Goal: Information Seeking & Learning: Learn about a topic

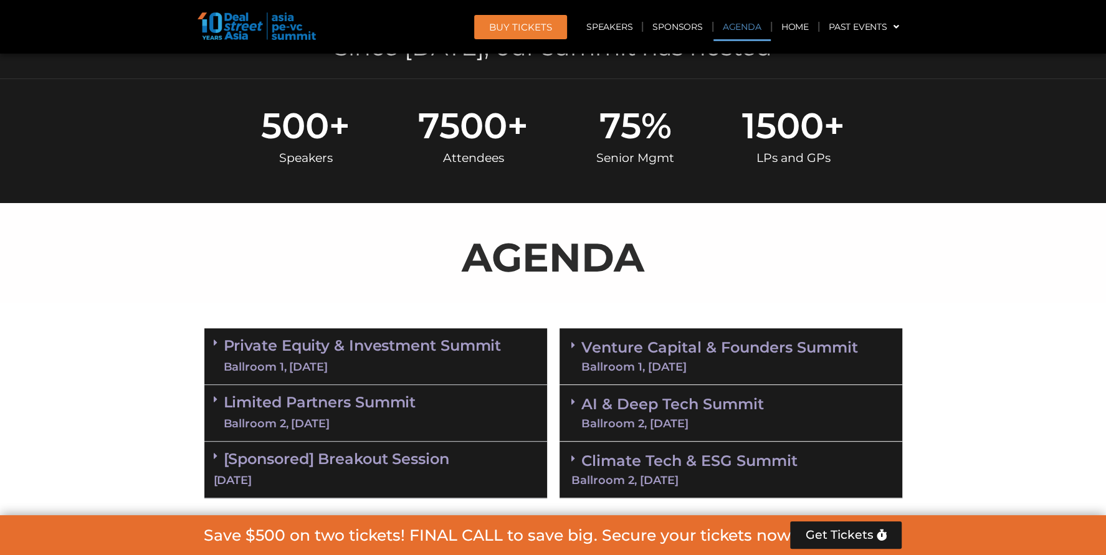
scroll to position [374, 0]
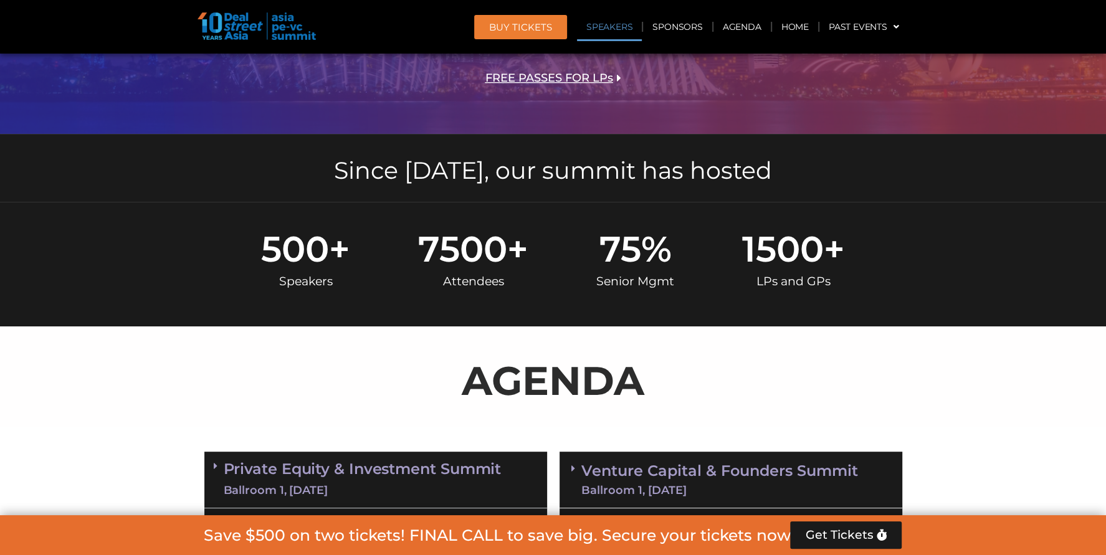
click at [605, 28] on link "Speakers" at bounding box center [609, 26] width 65 height 29
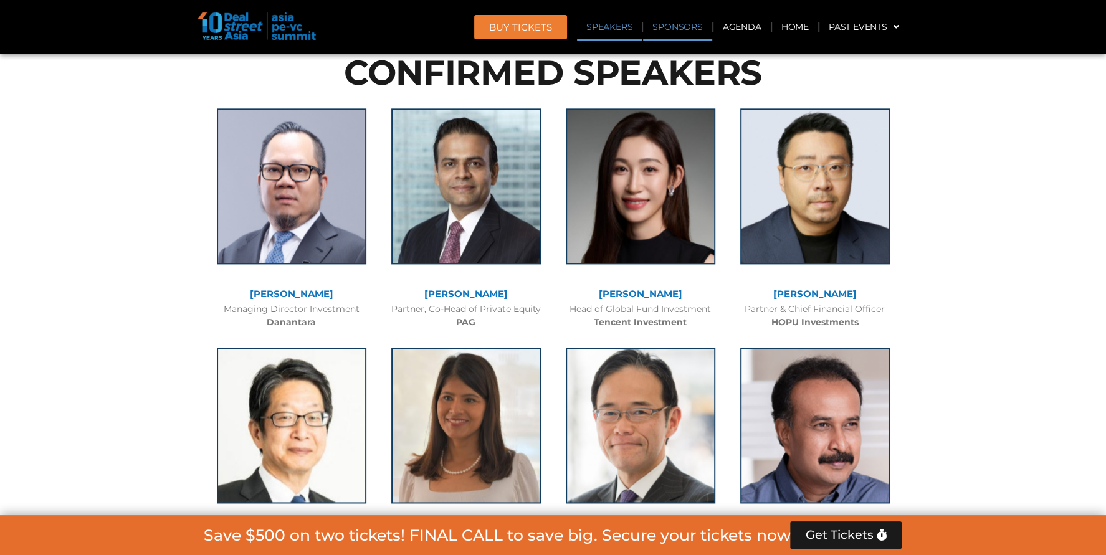
click at [711, 25] on link "Sponsors" at bounding box center [677, 26] width 69 height 29
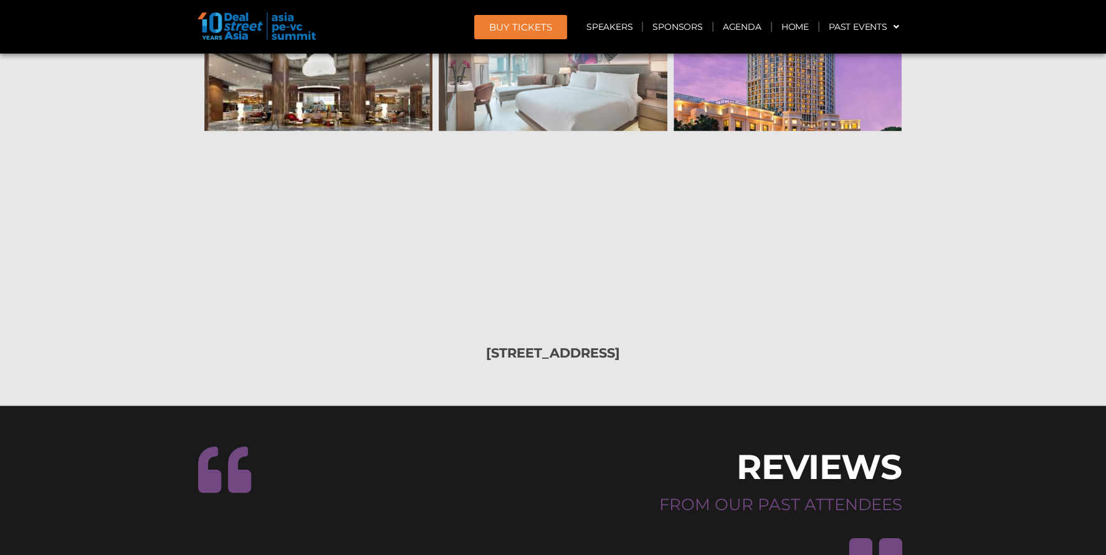
scroll to position [14657, 0]
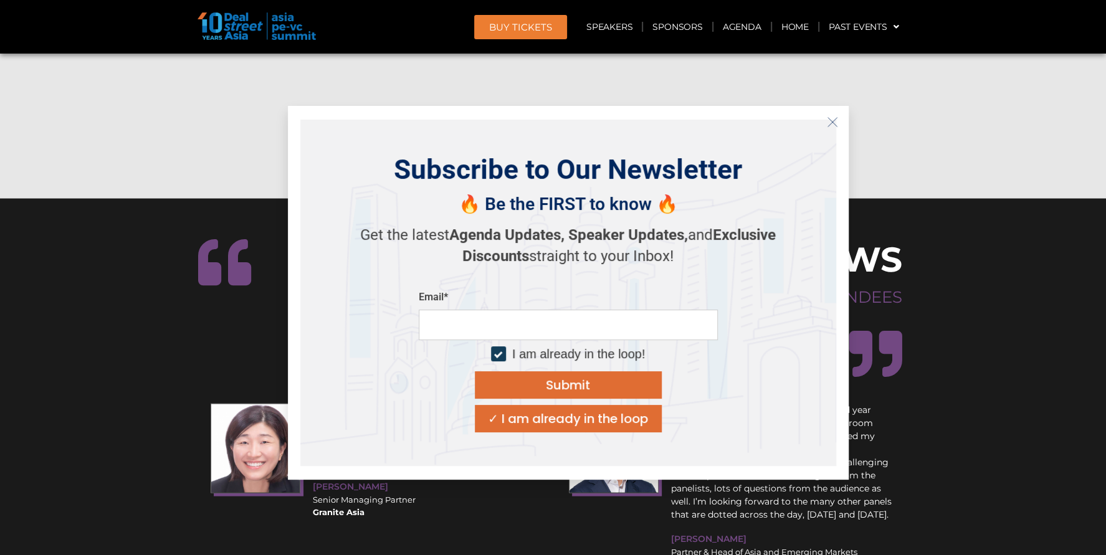
click at [830, 125] on icon "Close" at bounding box center [832, 121] width 11 height 11
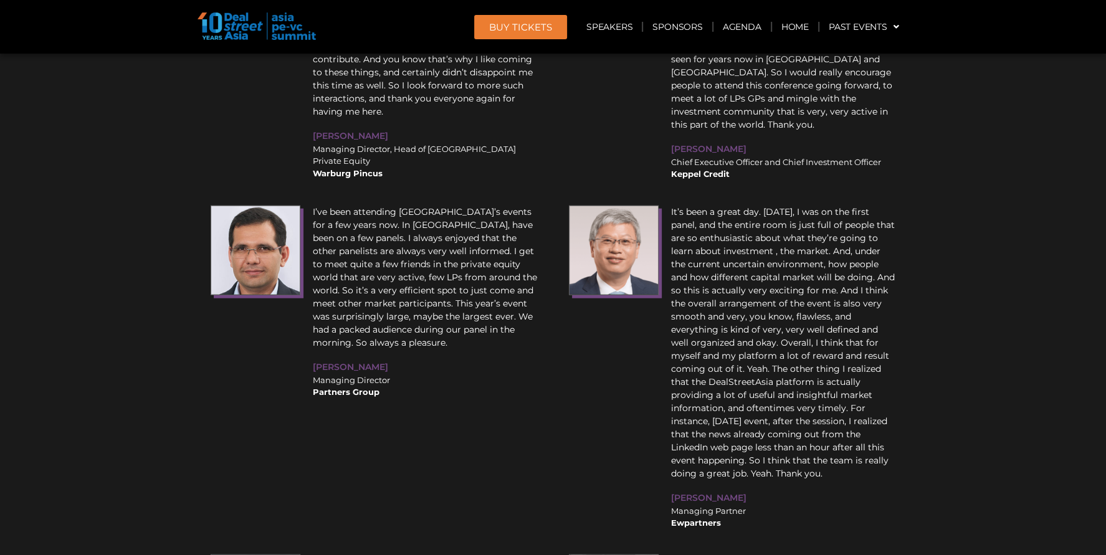
scroll to position [15336, 0]
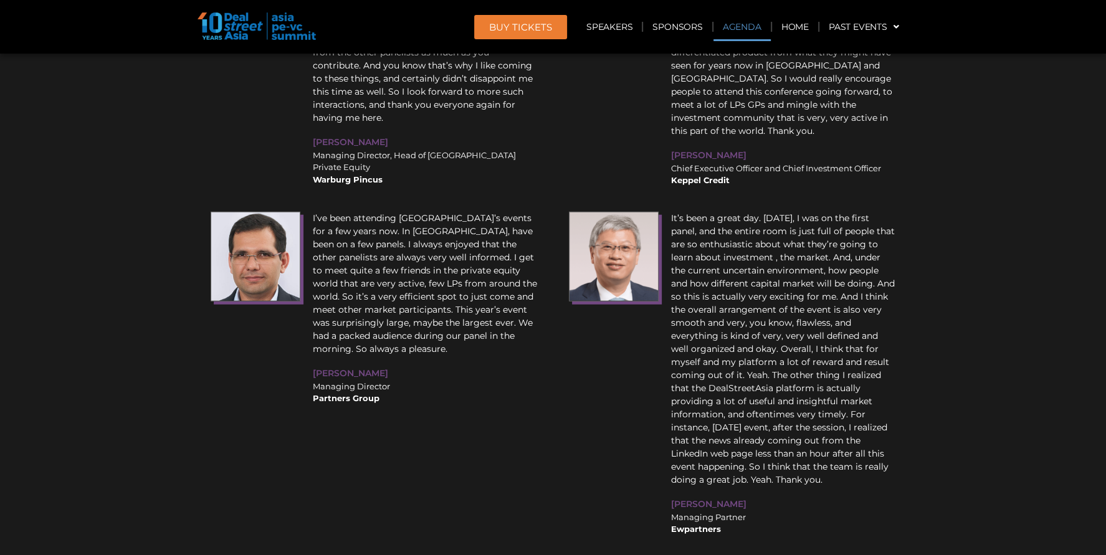
click at [743, 19] on link "Agenda" at bounding box center [741, 26] width 57 height 29
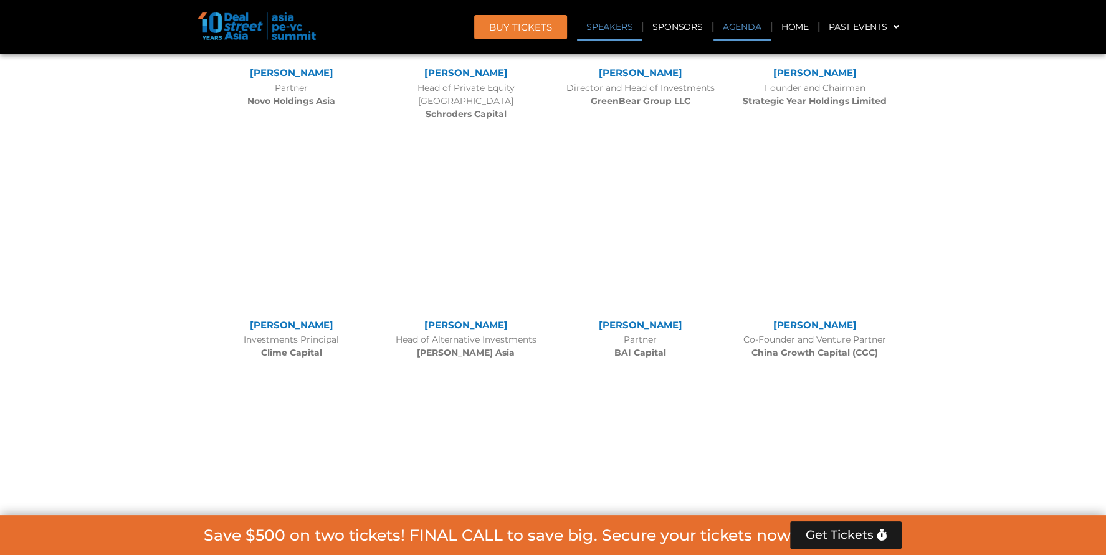
scroll to position [650, 0]
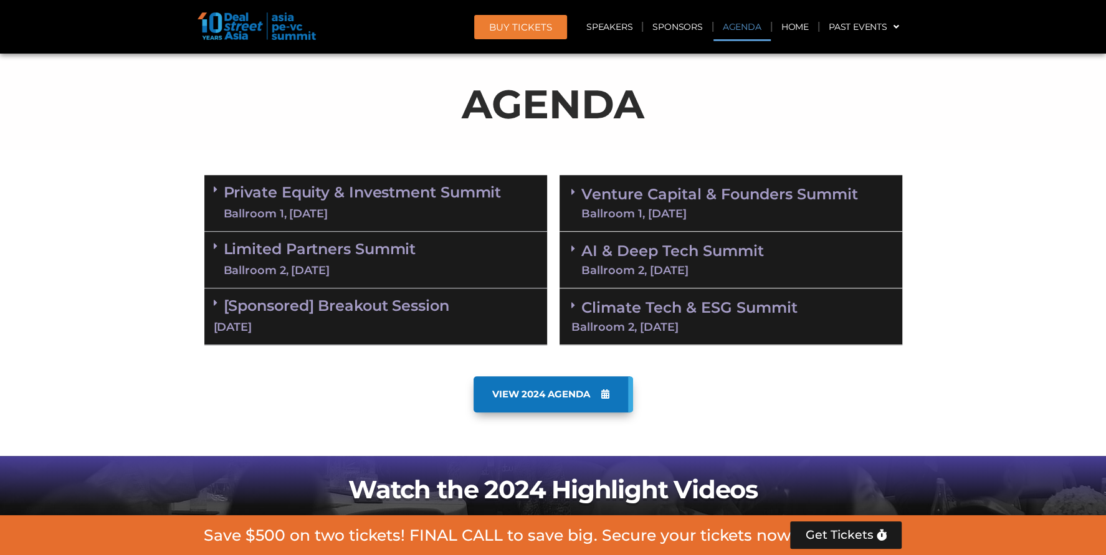
click at [448, 192] on link "Private Equity & Investment Summit Ballroom 1, [DATE]" at bounding box center [363, 202] width 278 height 37
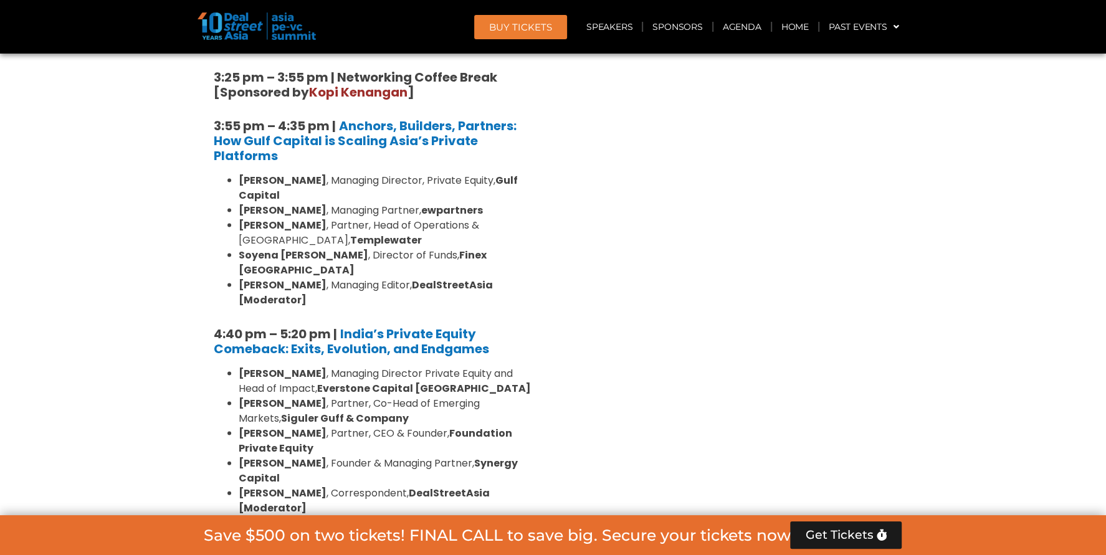
scroll to position [2394, 0]
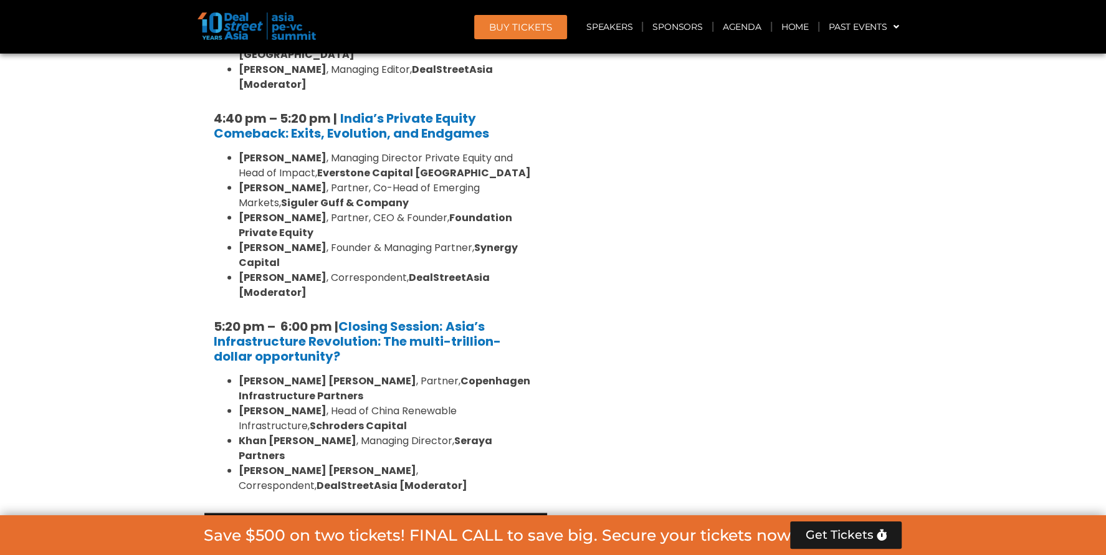
click at [256, 523] on link "Limited Partners [GEOGRAPHIC_DATA] 2, [DATE]" at bounding box center [320, 541] width 192 height 37
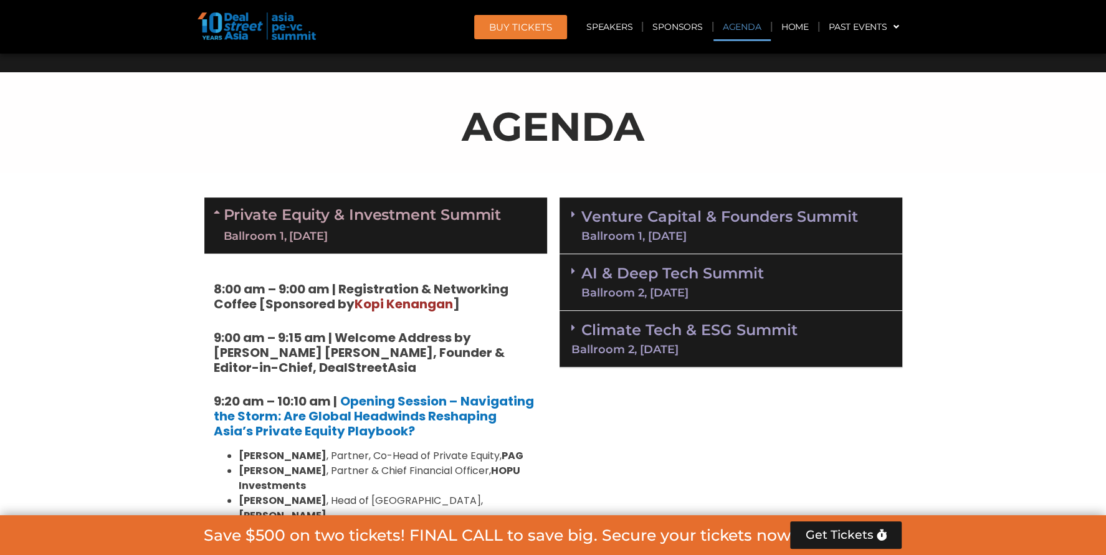
scroll to position [713, 0]
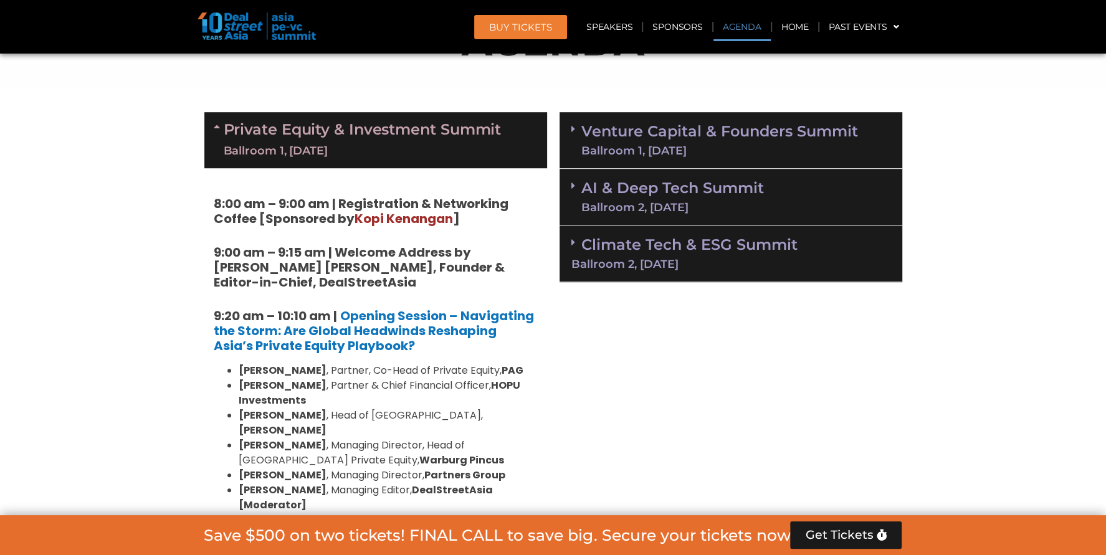
click at [645, 210] on div "Ballroom 2, [DATE]" at bounding box center [672, 207] width 183 height 11
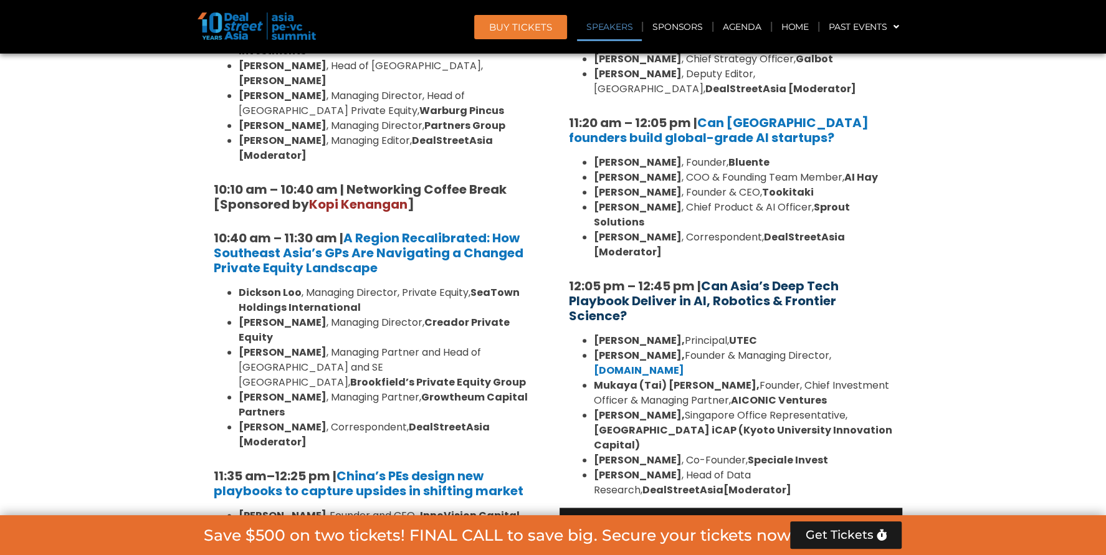
scroll to position [1212, 0]
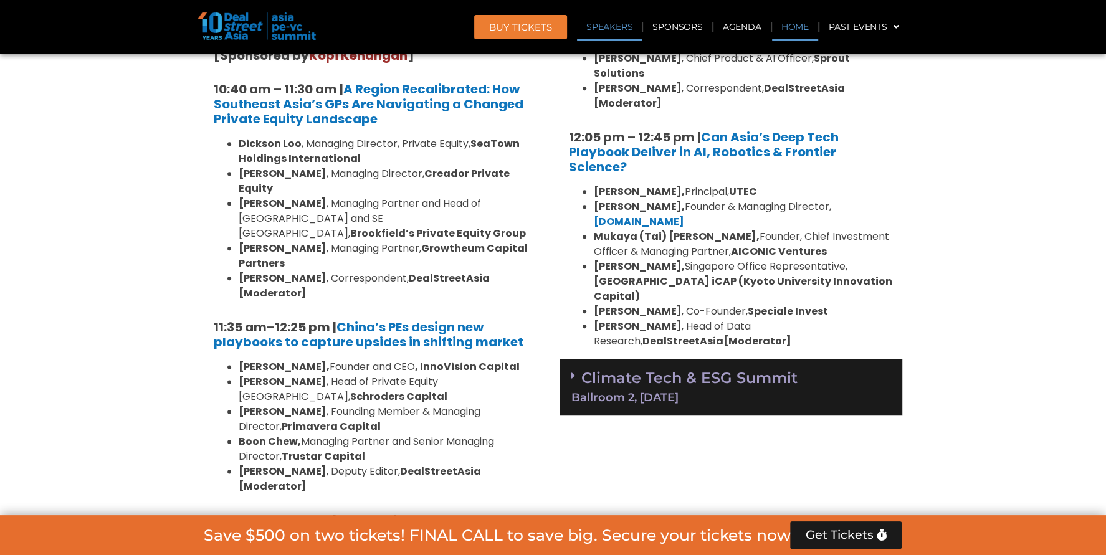
click at [790, 31] on link "Home" at bounding box center [795, 26] width 46 height 29
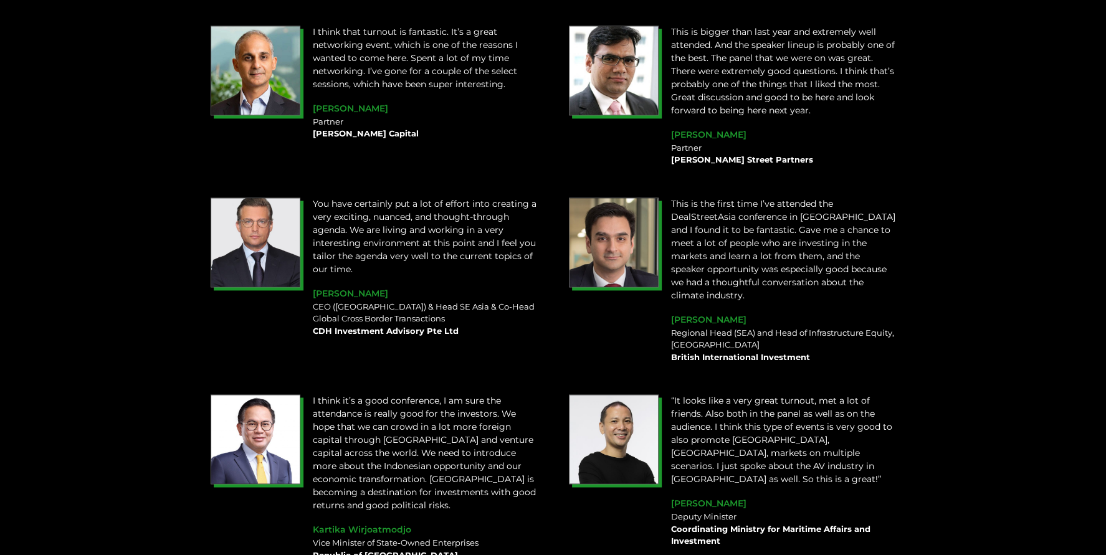
scroll to position [1806, 0]
